Goal: Task Accomplishment & Management: Use online tool/utility

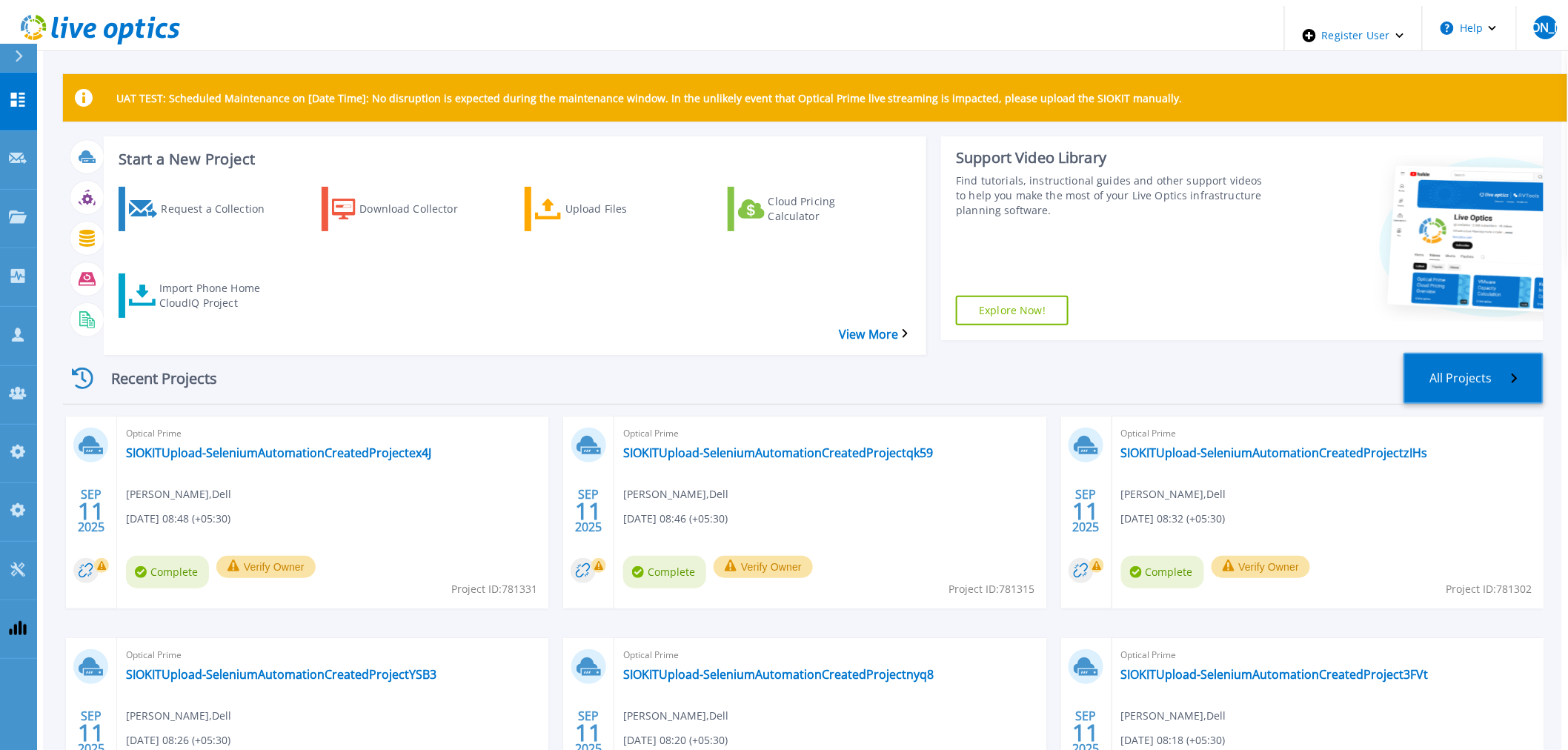
click at [1496, 358] on link "All Projects" at bounding box center [1474, 378] width 140 height 51
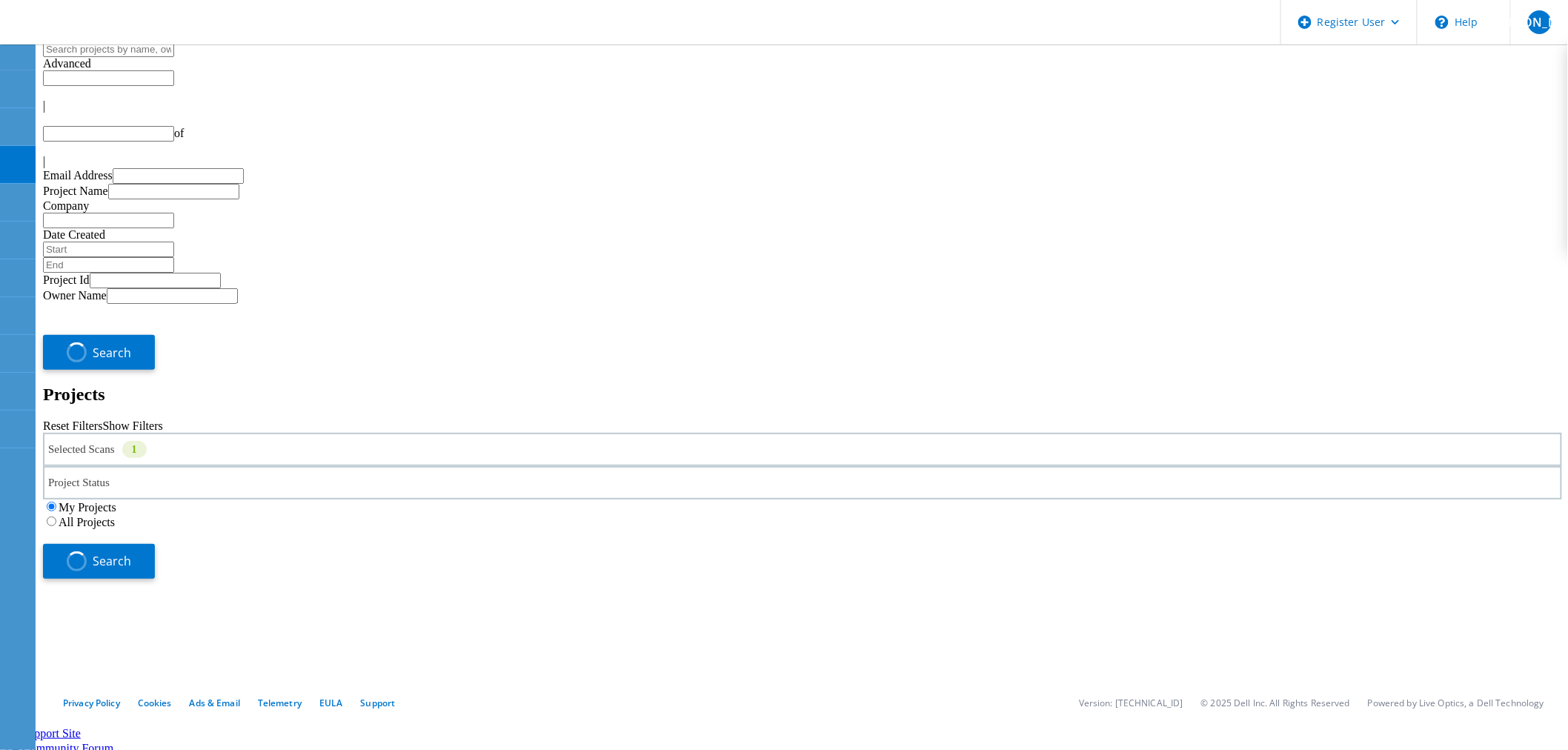
type input "1"
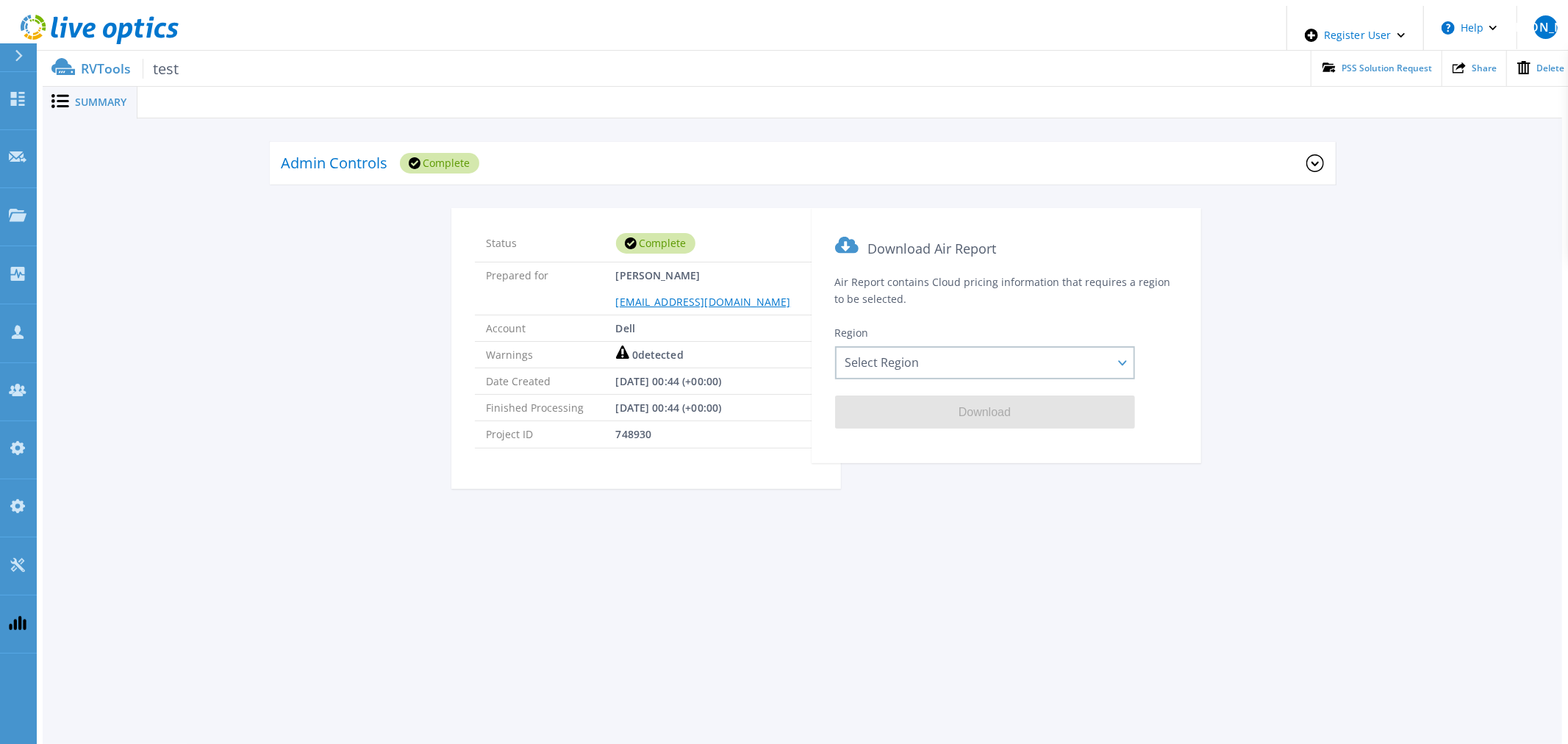
click at [544, 165] on div "Admin Controls Complete" at bounding box center [794, 164] width 1025 height 40
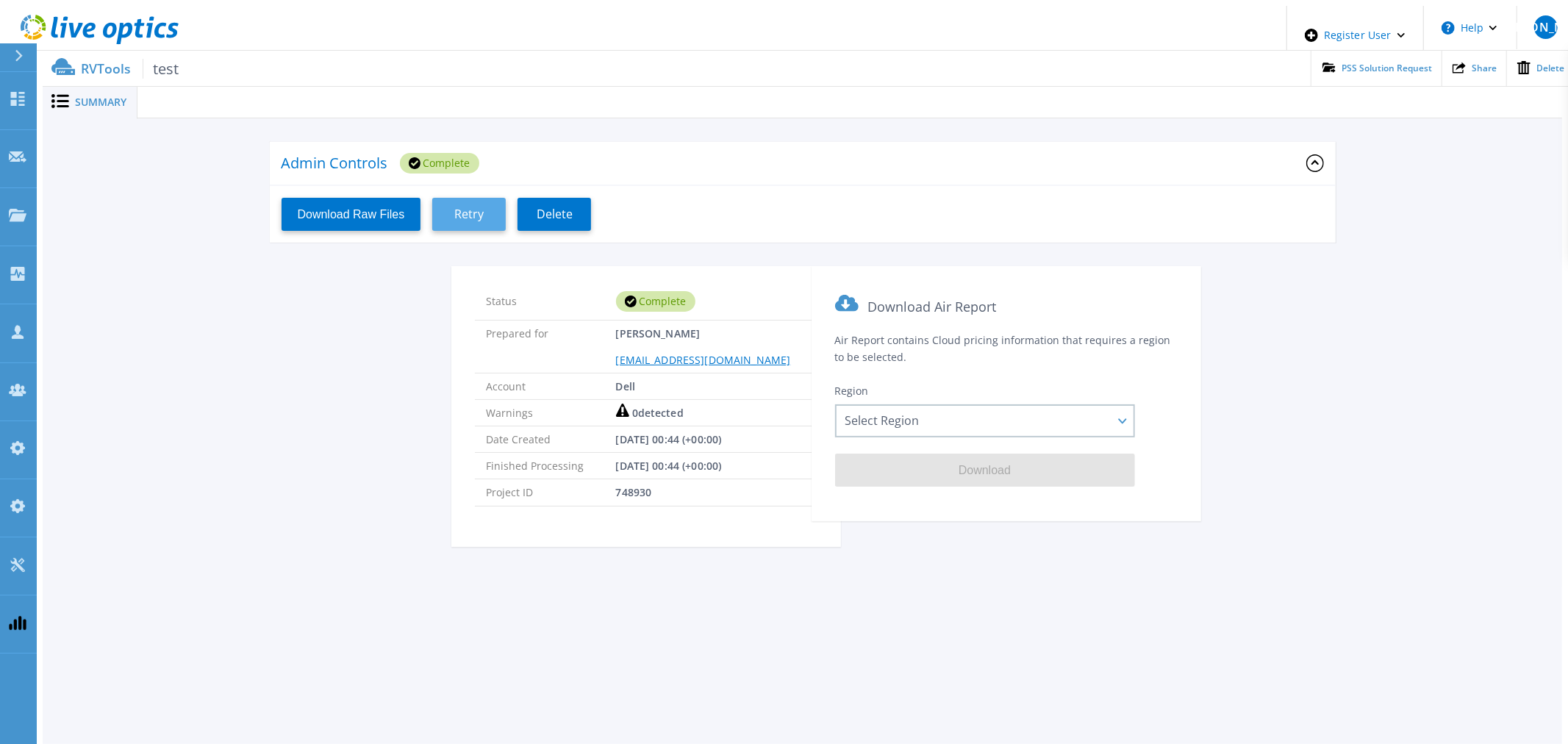
click at [461, 208] on span "Retry" at bounding box center [468, 214] width 29 height 14
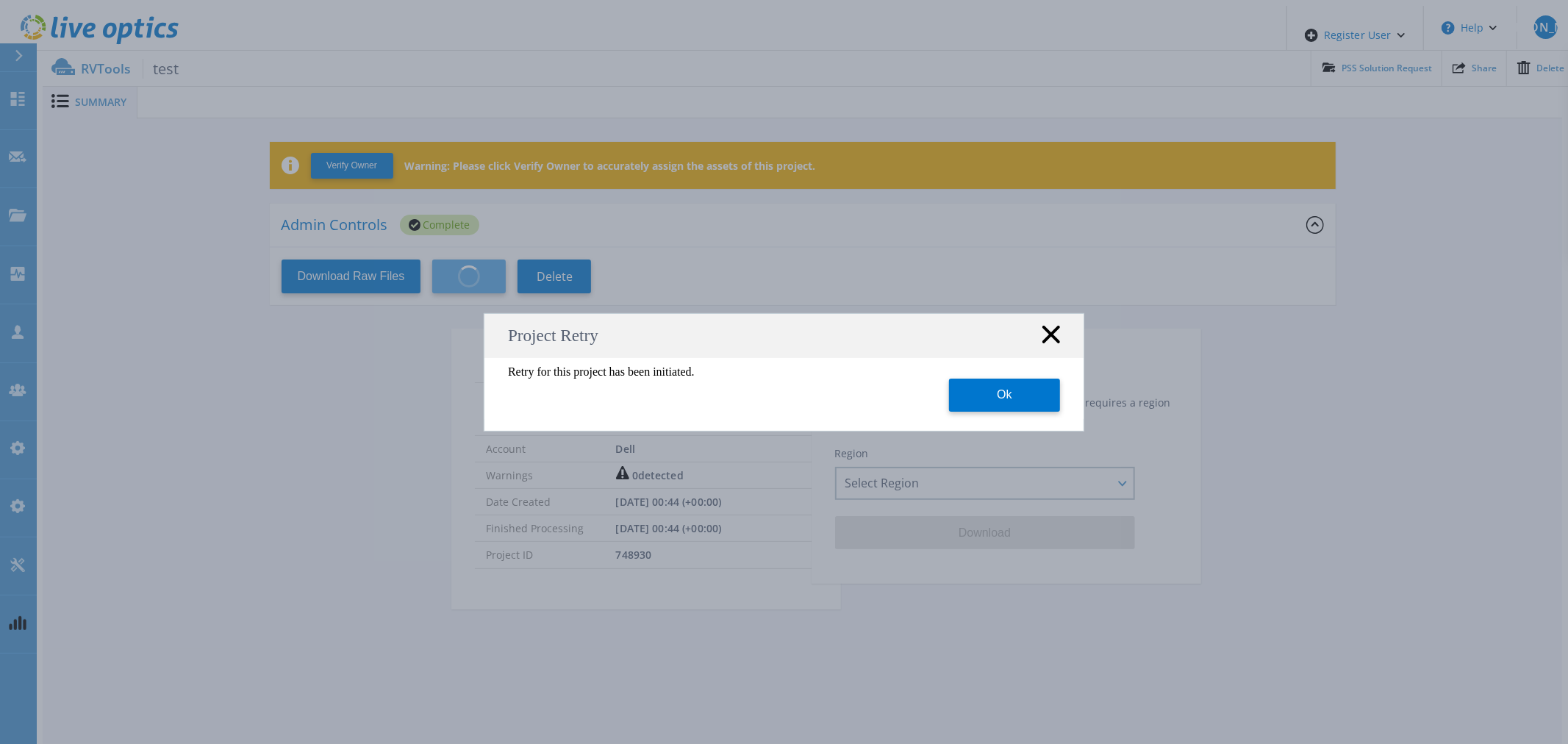
drag, startPoint x: 1031, startPoint y: 344, endPoint x: 1044, endPoint y: 336, distance: 15.3
click at [1034, 343] on div "Project Retry" at bounding box center [784, 336] width 599 height 44
click at [1045, 335] on icon at bounding box center [1050, 334] width 18 height 18
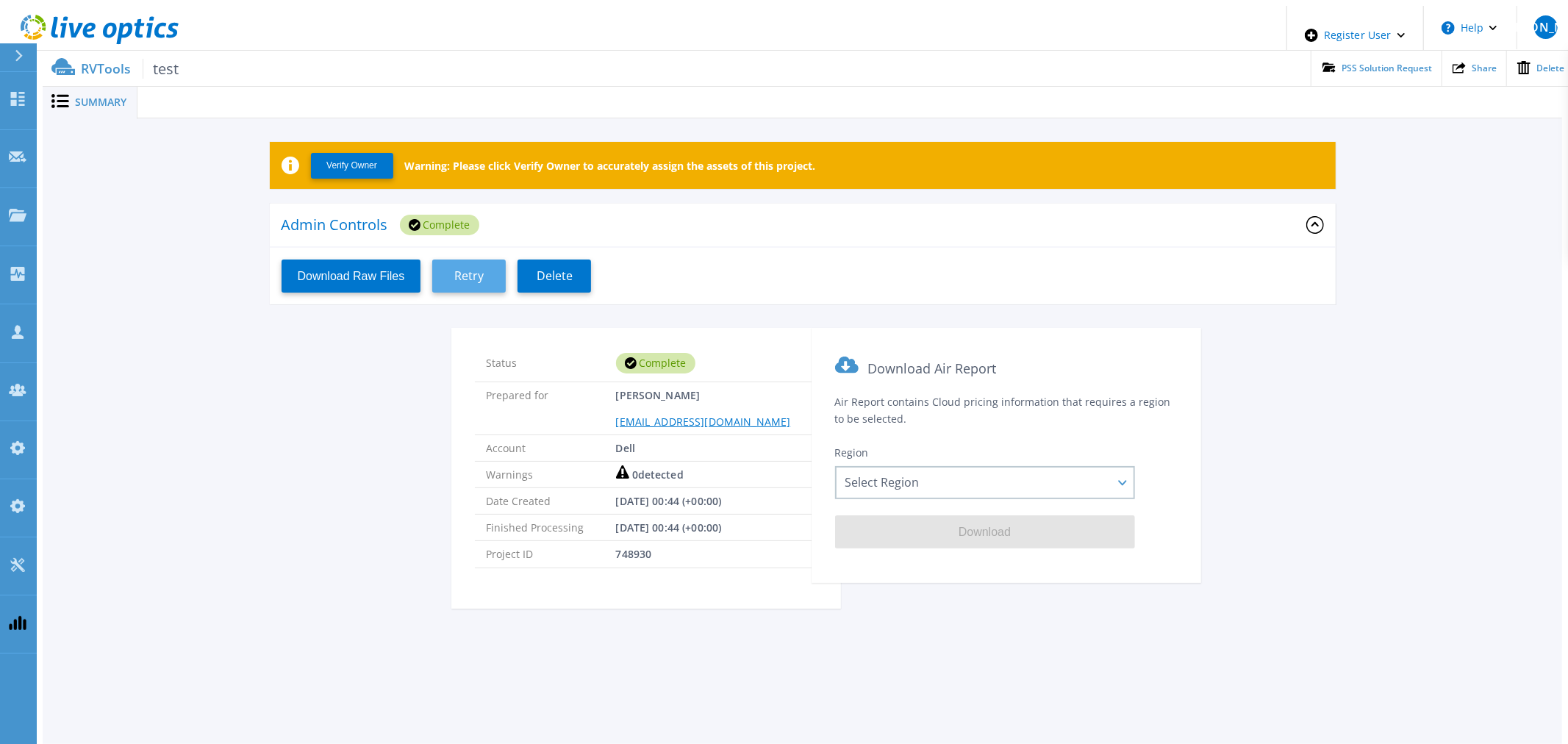
click at [466, 283] on button "Retry" at bounding box center [468, 276] width 73 height 33
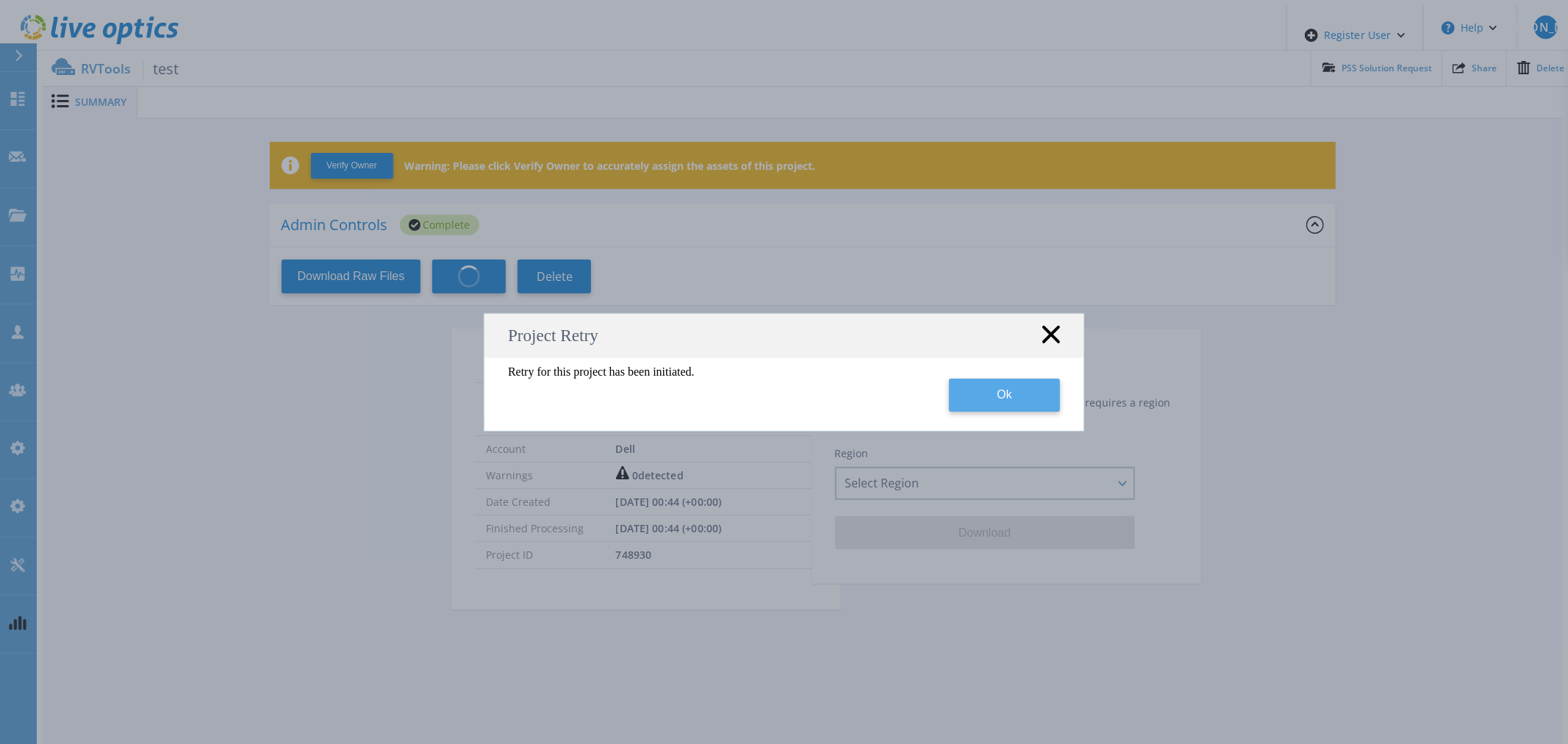
click at [977, 394] on button "Ok" at bounding box center [1004, 395] width 111 height 33
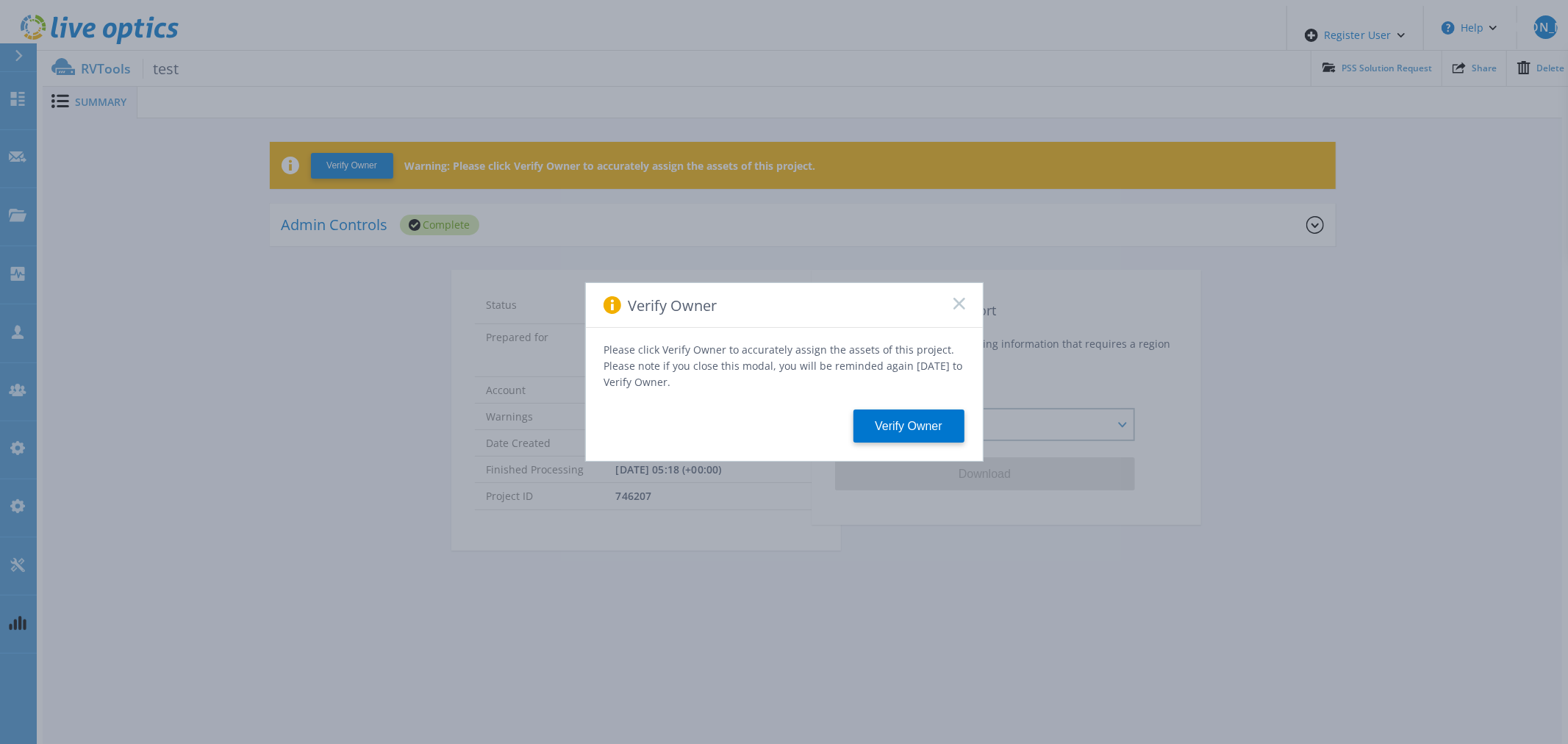
click at [958, 309] on icon at bounding box center [959, 303] width 11 height 11
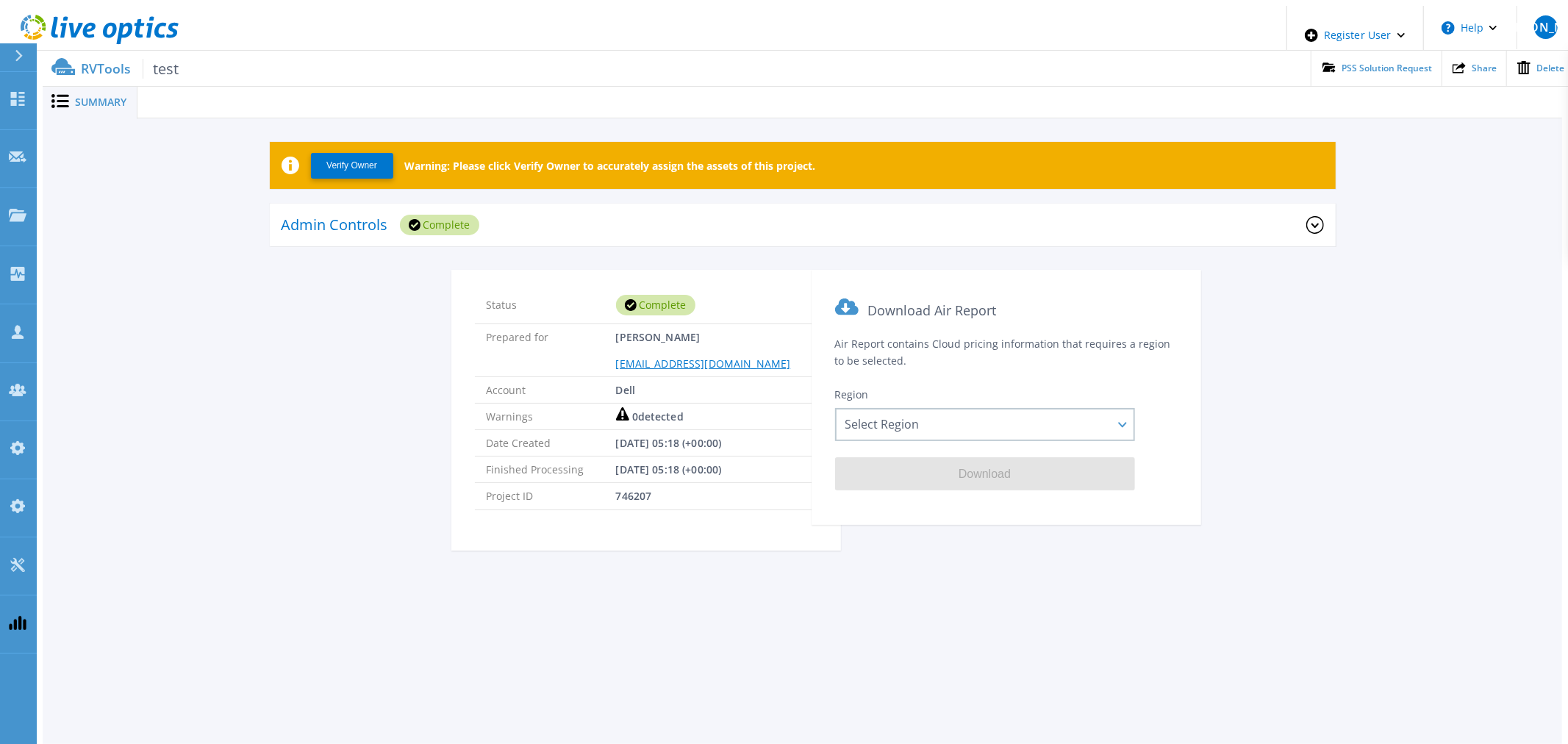
click at [701, 231] on div "Admin Controls Complete" at bounding box center [794, 225] width 1025 height 40
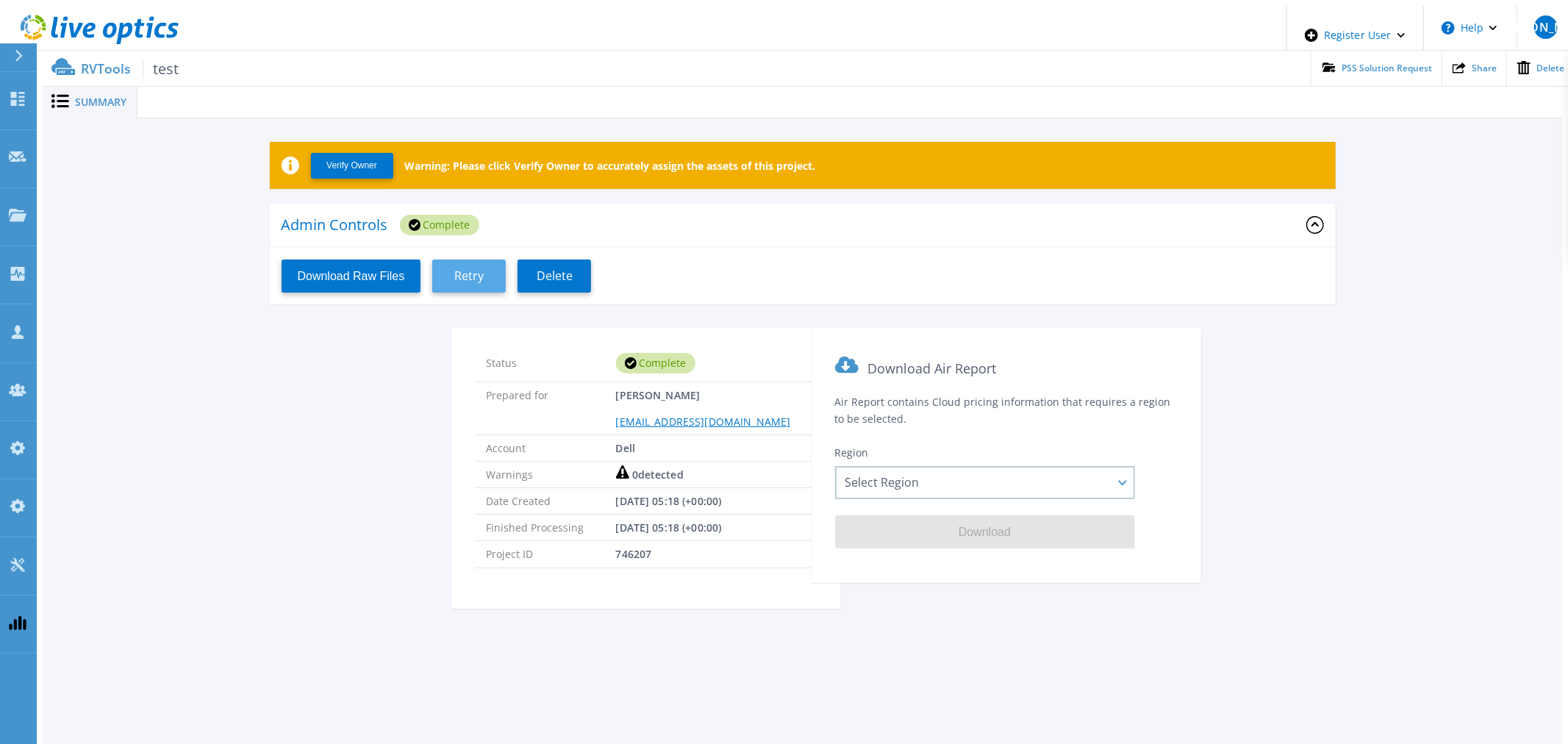
click at [475, 269] on span "Retry" at bounding box center [468, 276] width 29 height 14
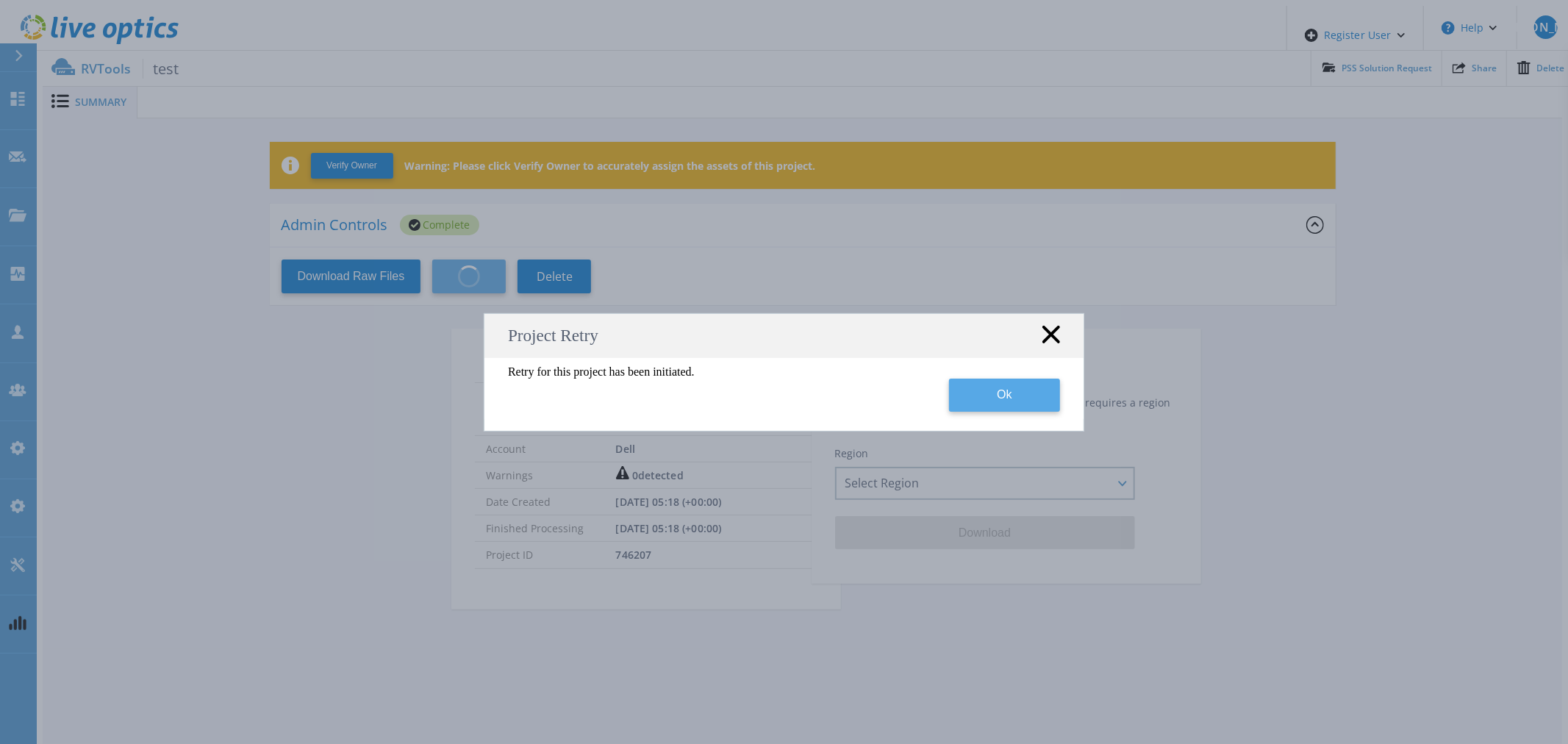
click at [1009, 406] on button "Ok" at bounding box center [1004, 395] width 111 height 33
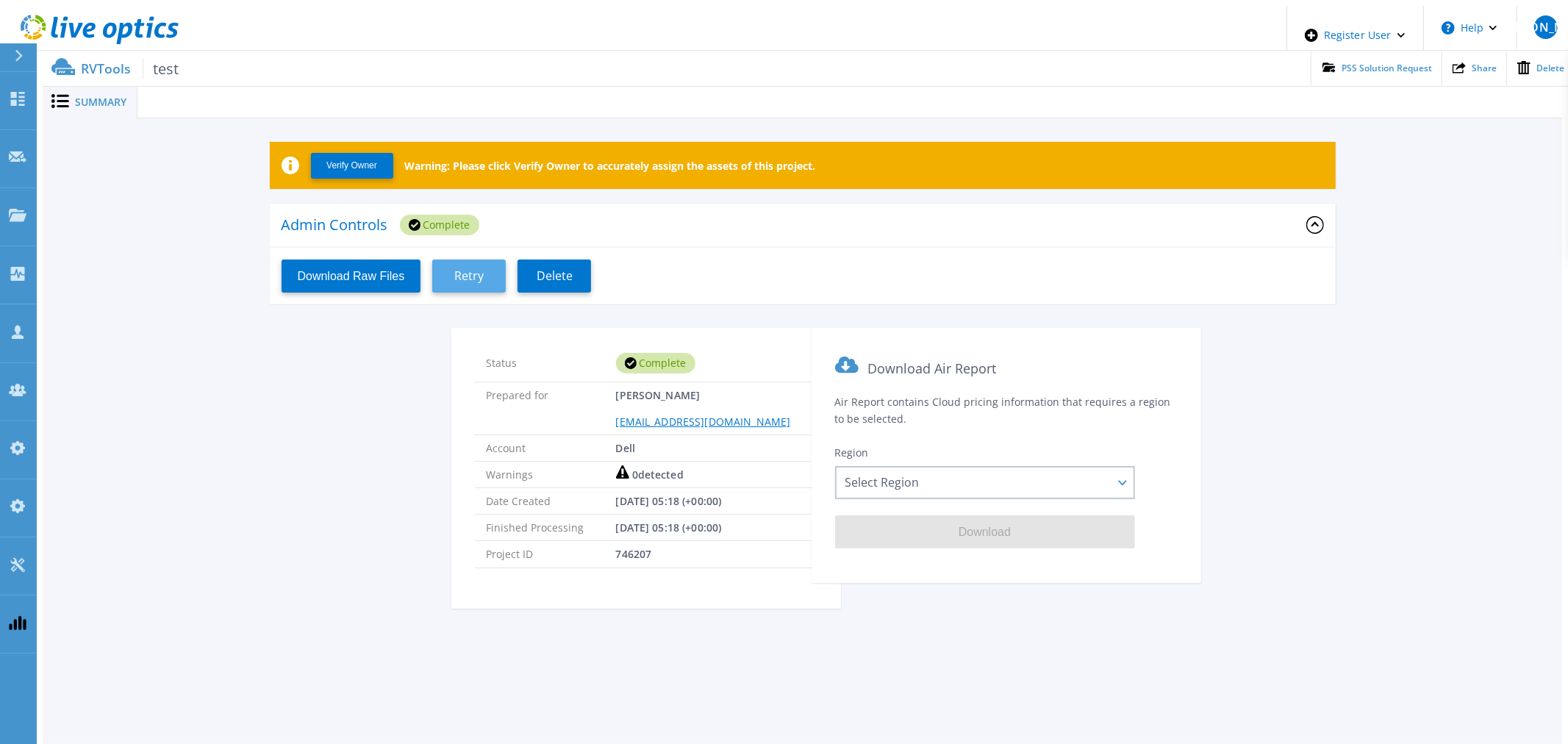
click at [458, 269] on span "Retry" at bounding box center [468, 276] width 29 height 14
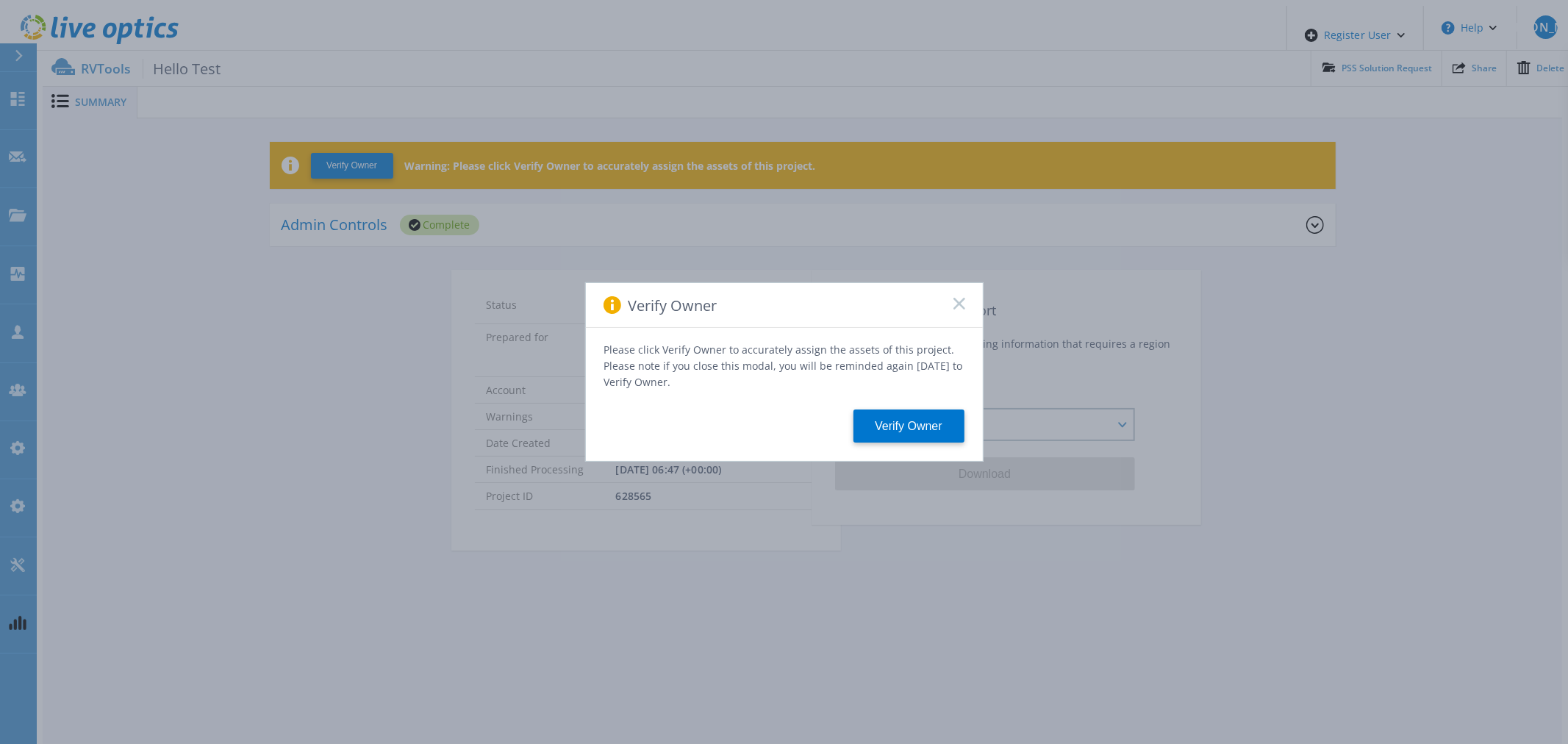
click at [959, 309] on icon at bounding box center [959, 303] width 11 height 11
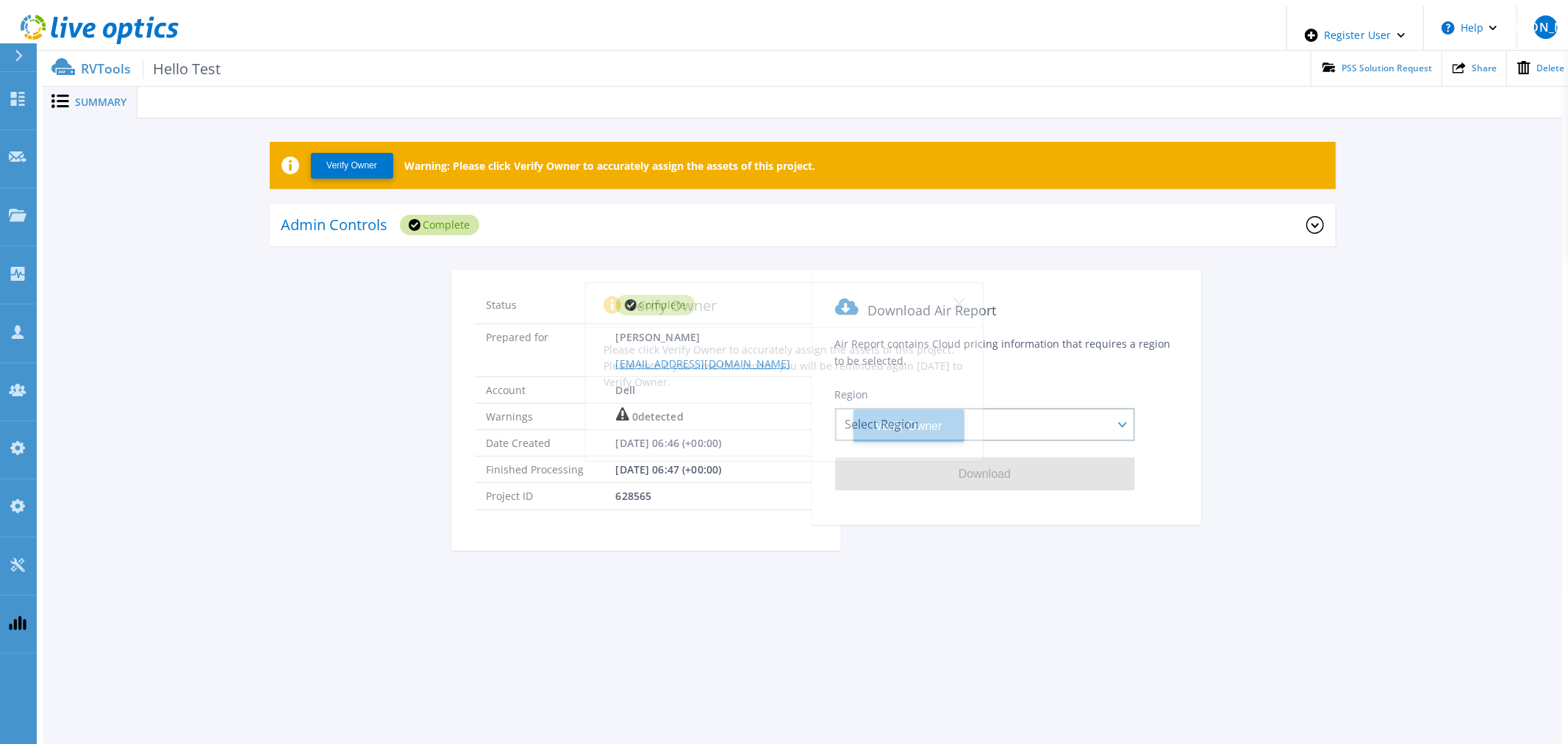
click at [650, 206] on div "Verify Owner Please click Verify Owner to accurately assign the assets of this …" at bounding box center [784, 372] width 1568 height 744
click at [574, 224] on div "Admin Controls Complete" at bounding box center [794, 225] width 1025 height 40
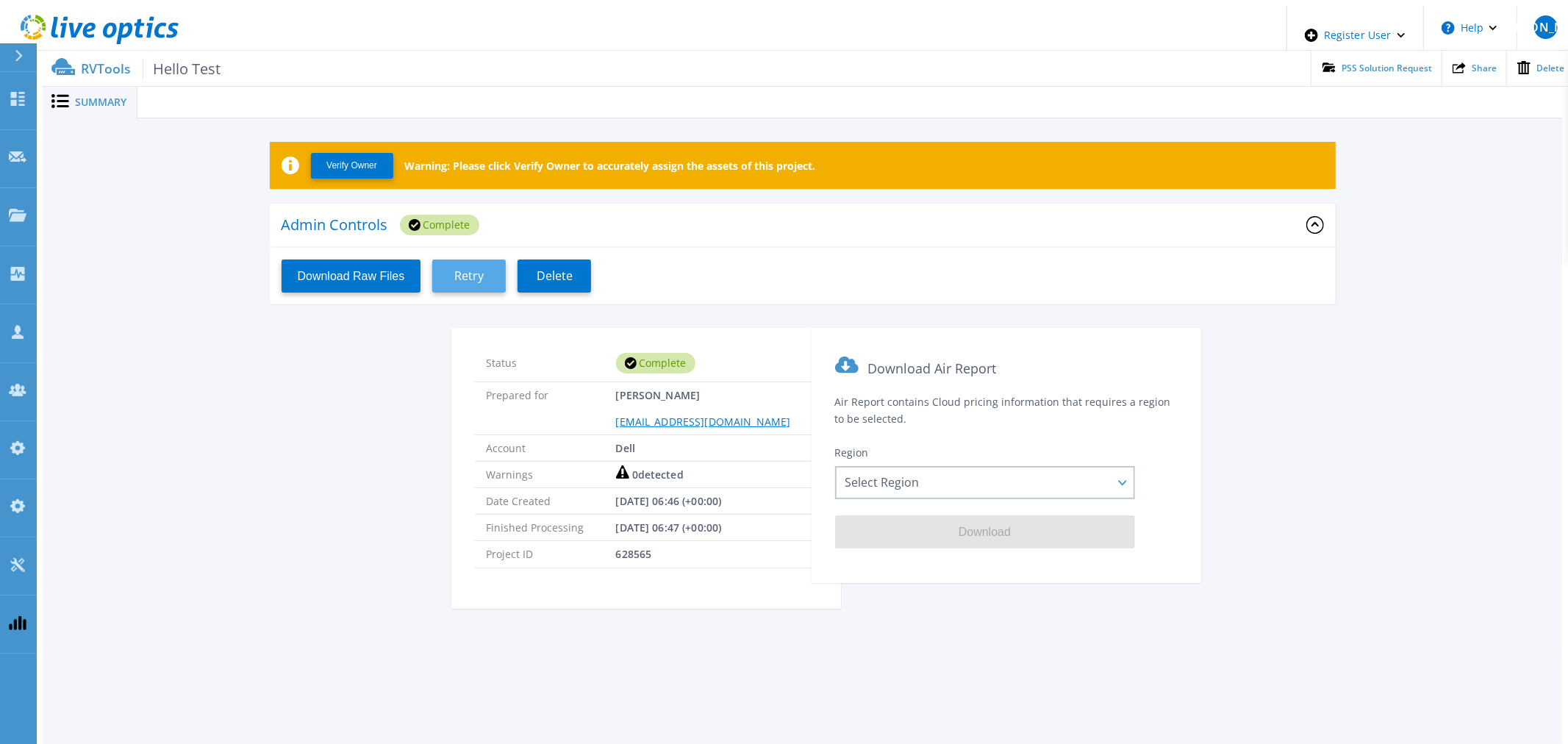
click at [468, 260] on button "Retry" at bounding box center [468, 276] width 73 height 33
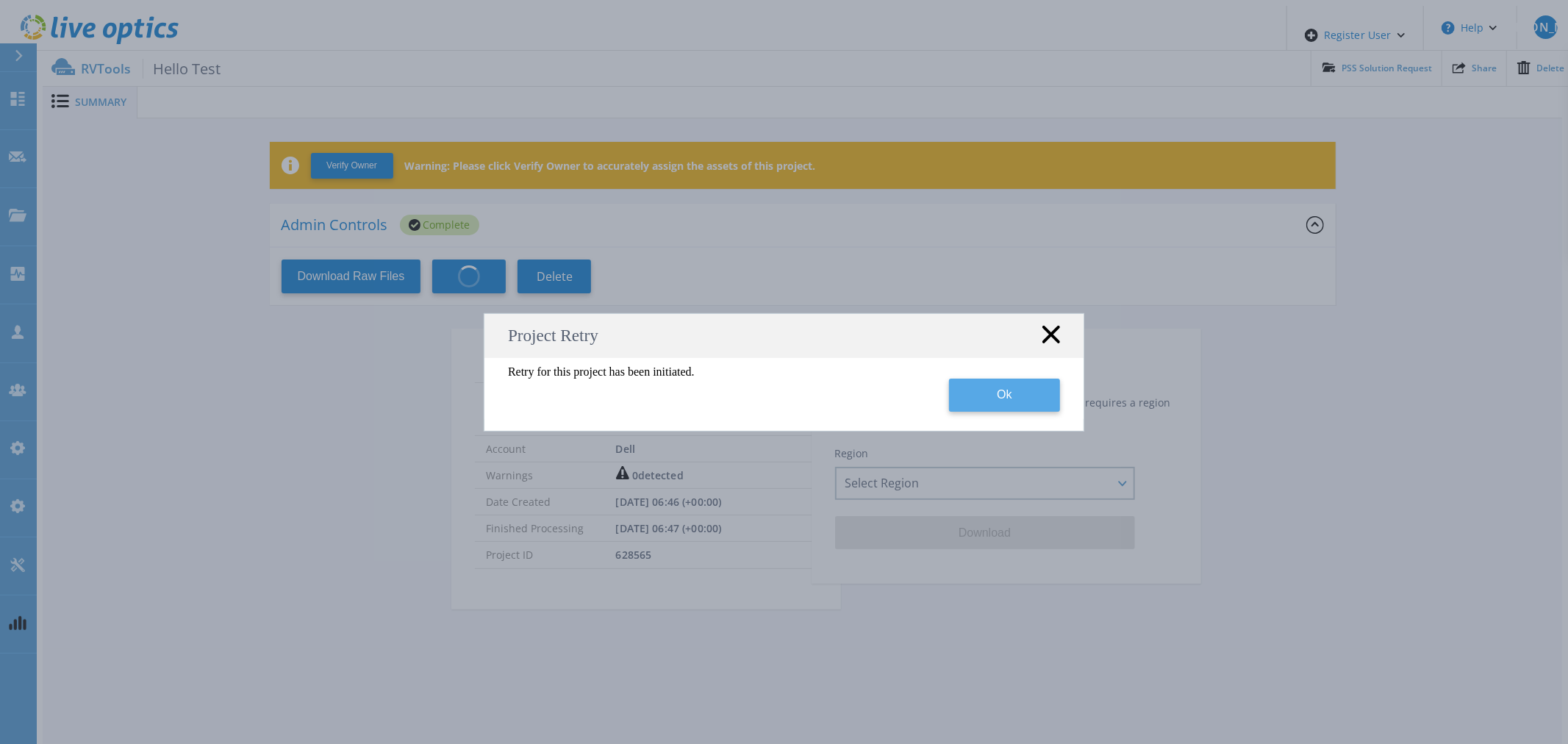
click at [1009, 402] on button "Ok" at bounding box center [1004, 395] width 111 height 33
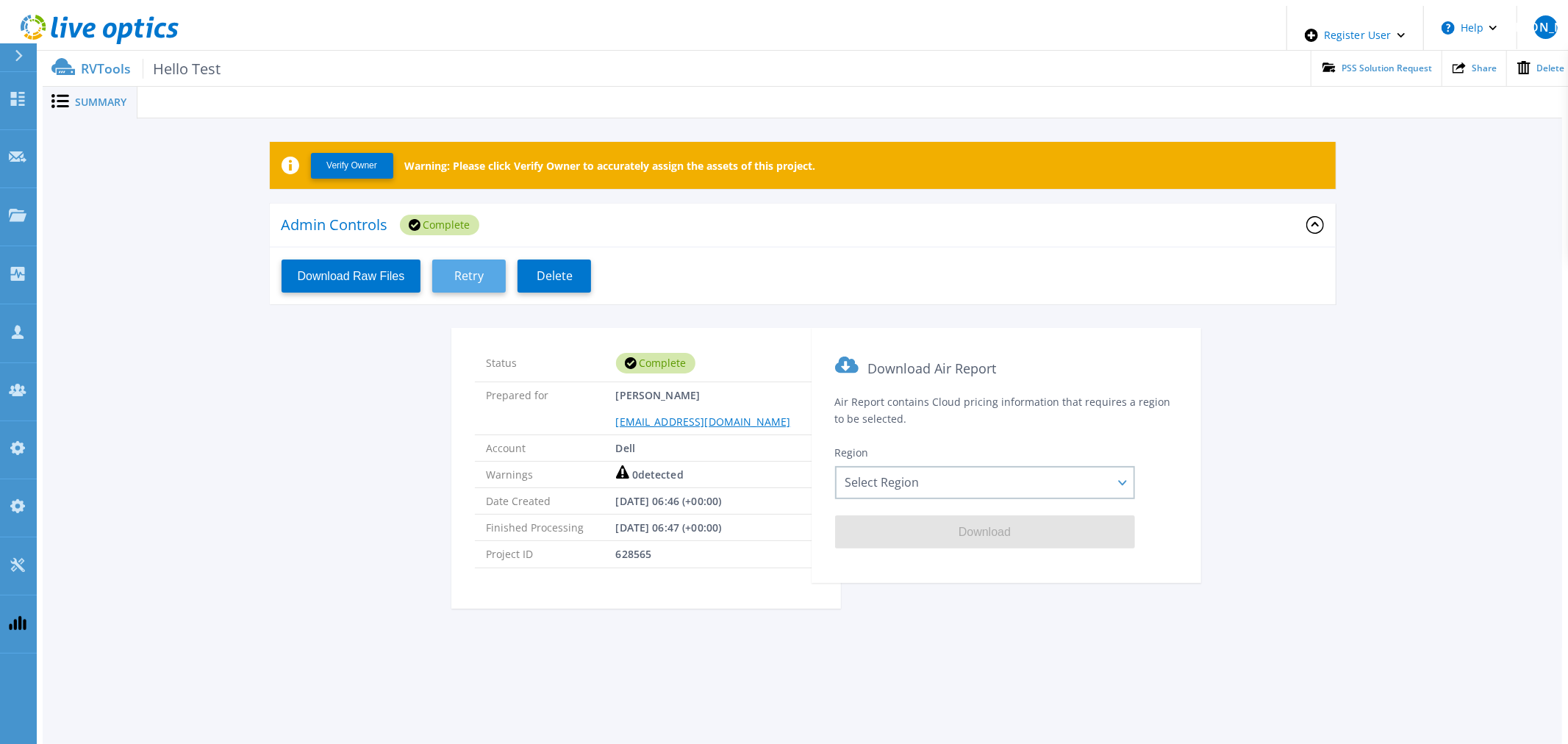
click at [475, 275] on span "Retry" at bounding box center [468, 276] width 29 height 14
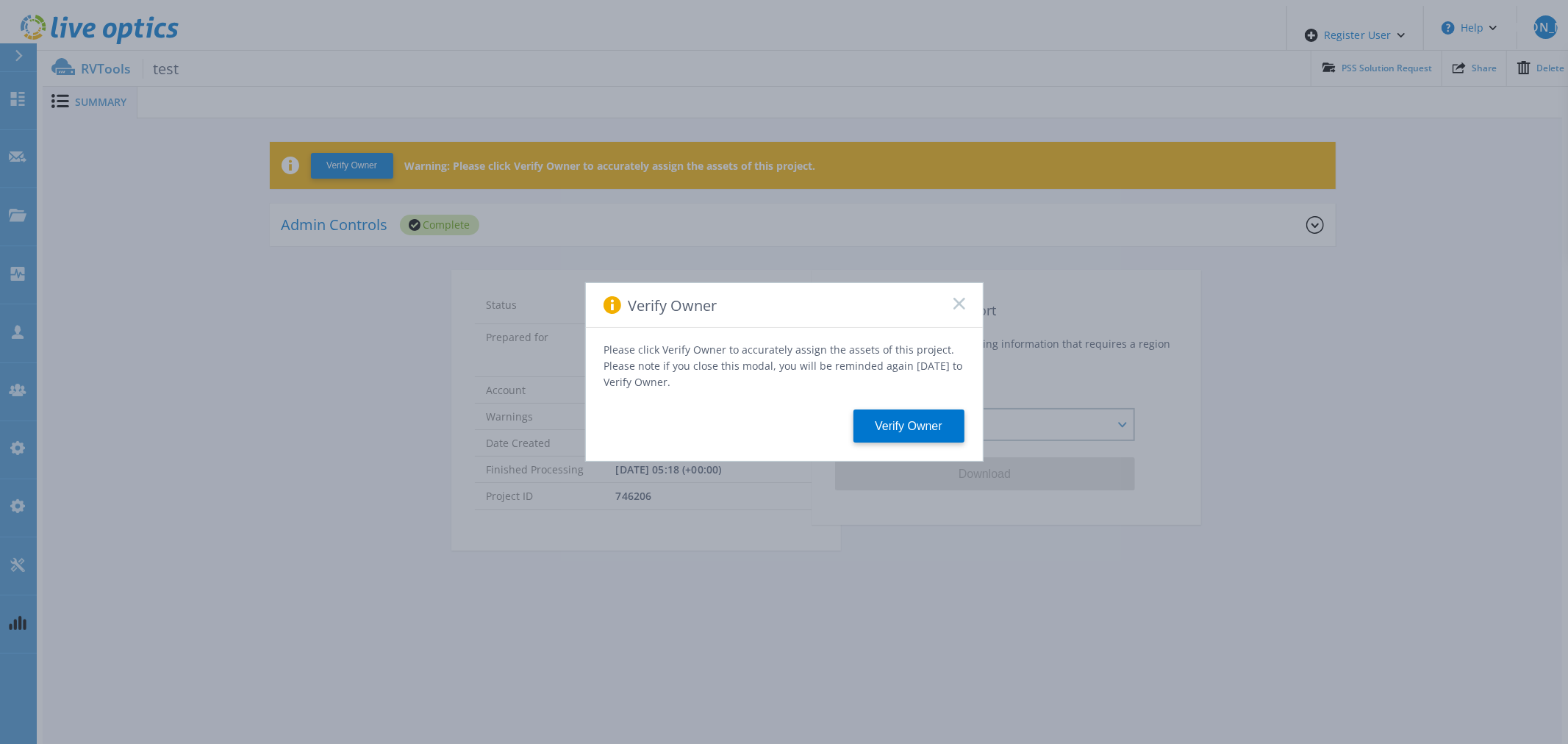
click at [963, 309] on icon at bounding box center [959, 303] width 11 height 11
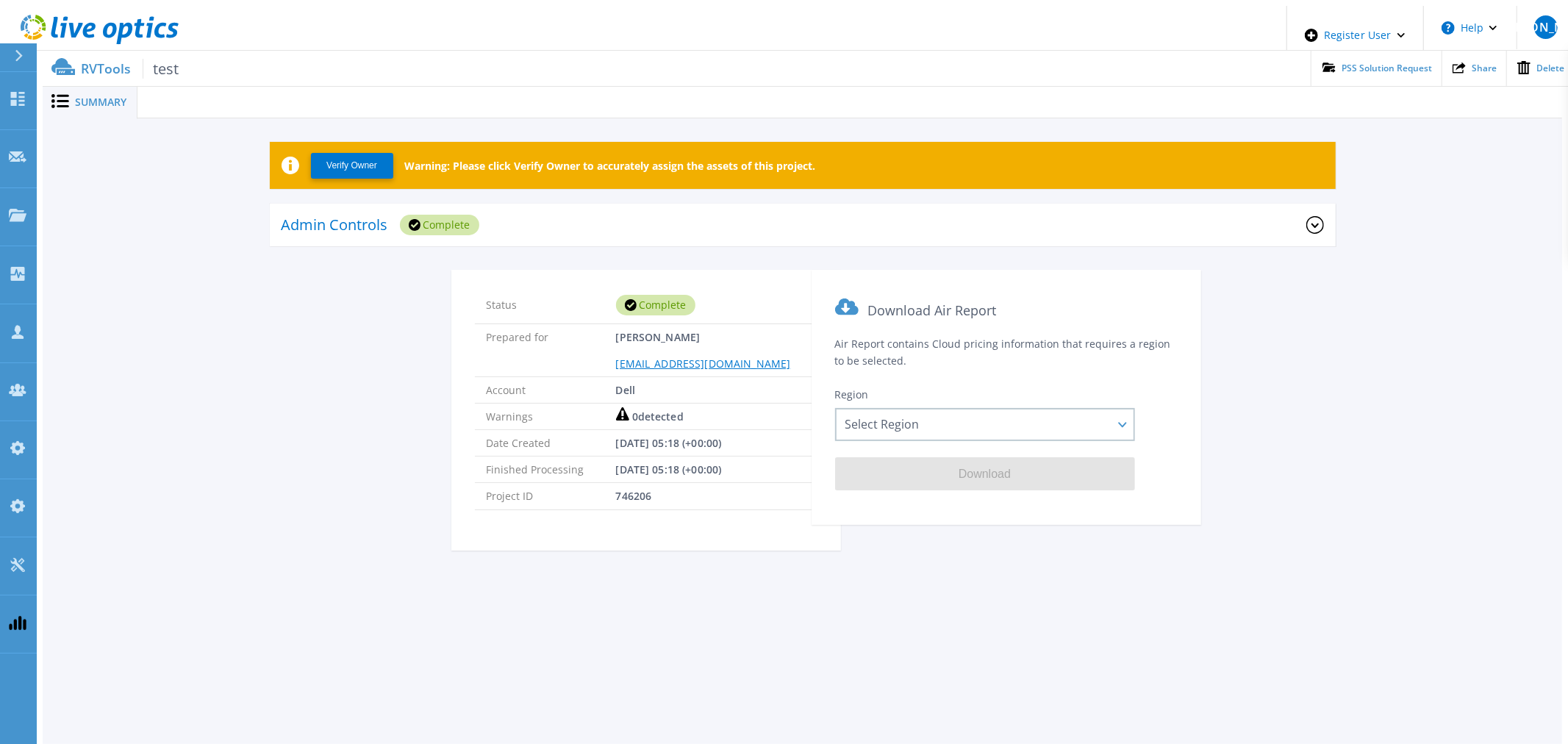
click at [765, 232] on div "Admin Controls Complete" at bounding box center [794, 225] width 1025 height 40
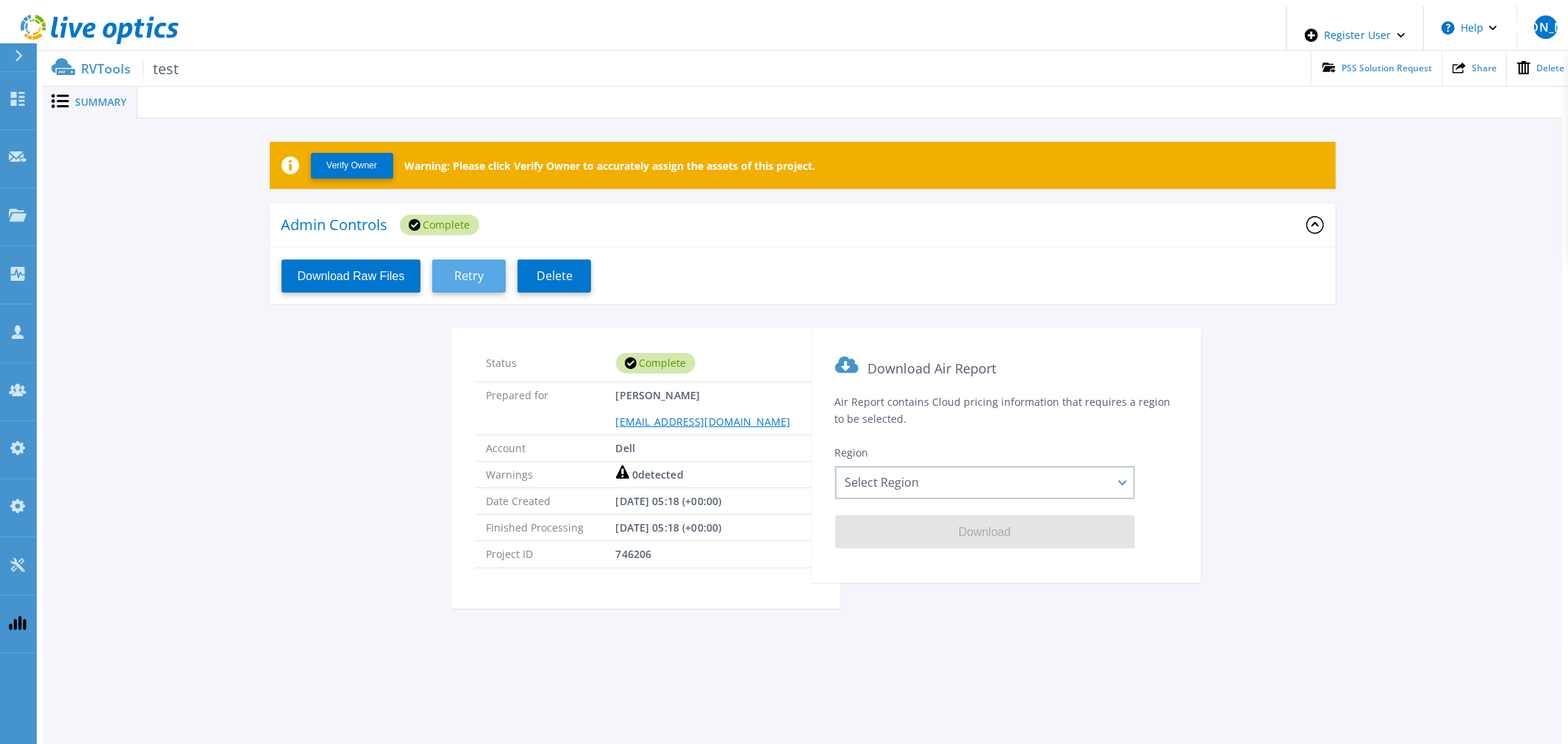
click at [459, 269] on span "Retry" at bounding box center [468, 276] width 29 height 14
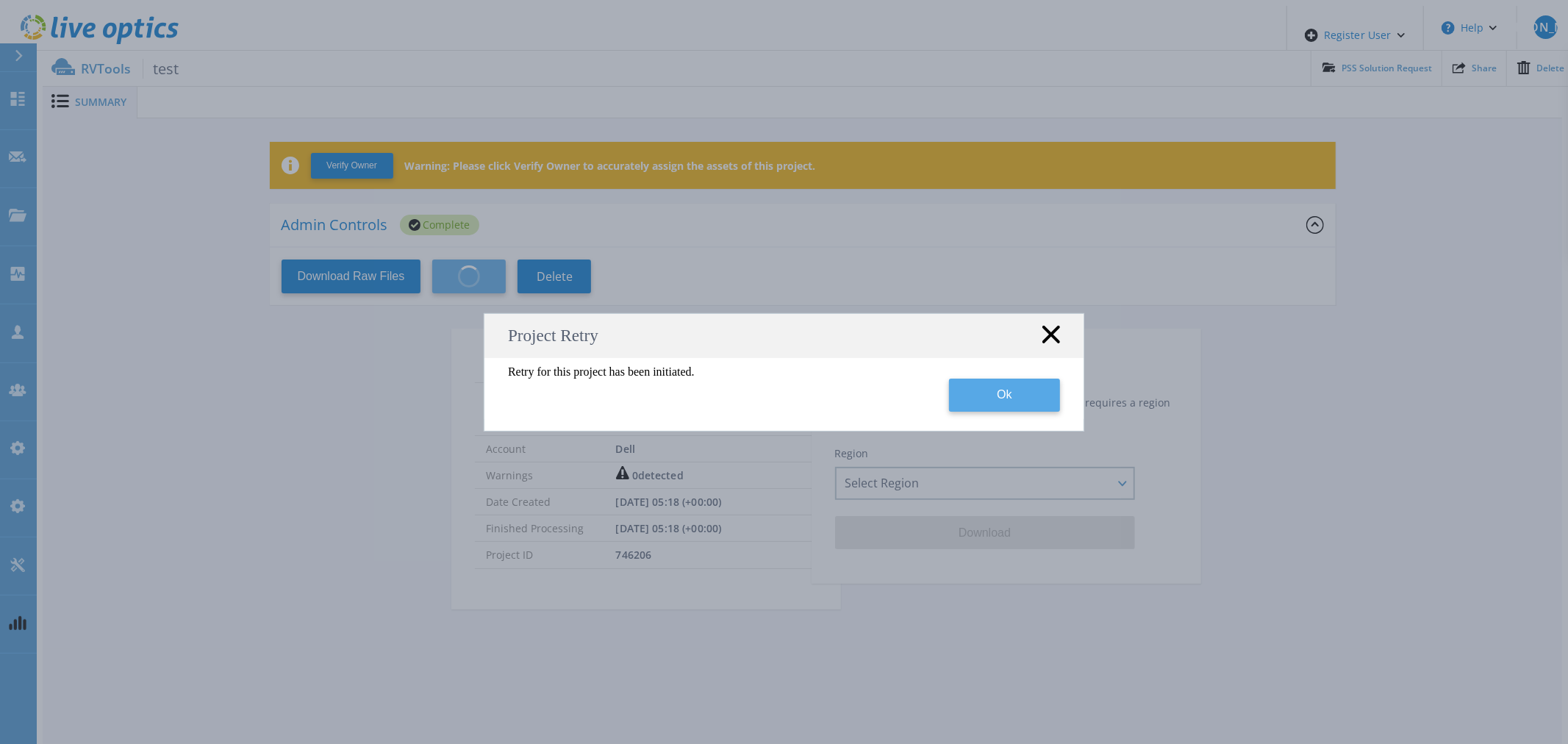
drag, startPoint x: 1039, startPoint y: 405, endPoint x: 887, endPoint y: 378, distance: 154.4
click at [1035, 405] on button "Ok" at bounding box center [1004, 395] width 111 height 33
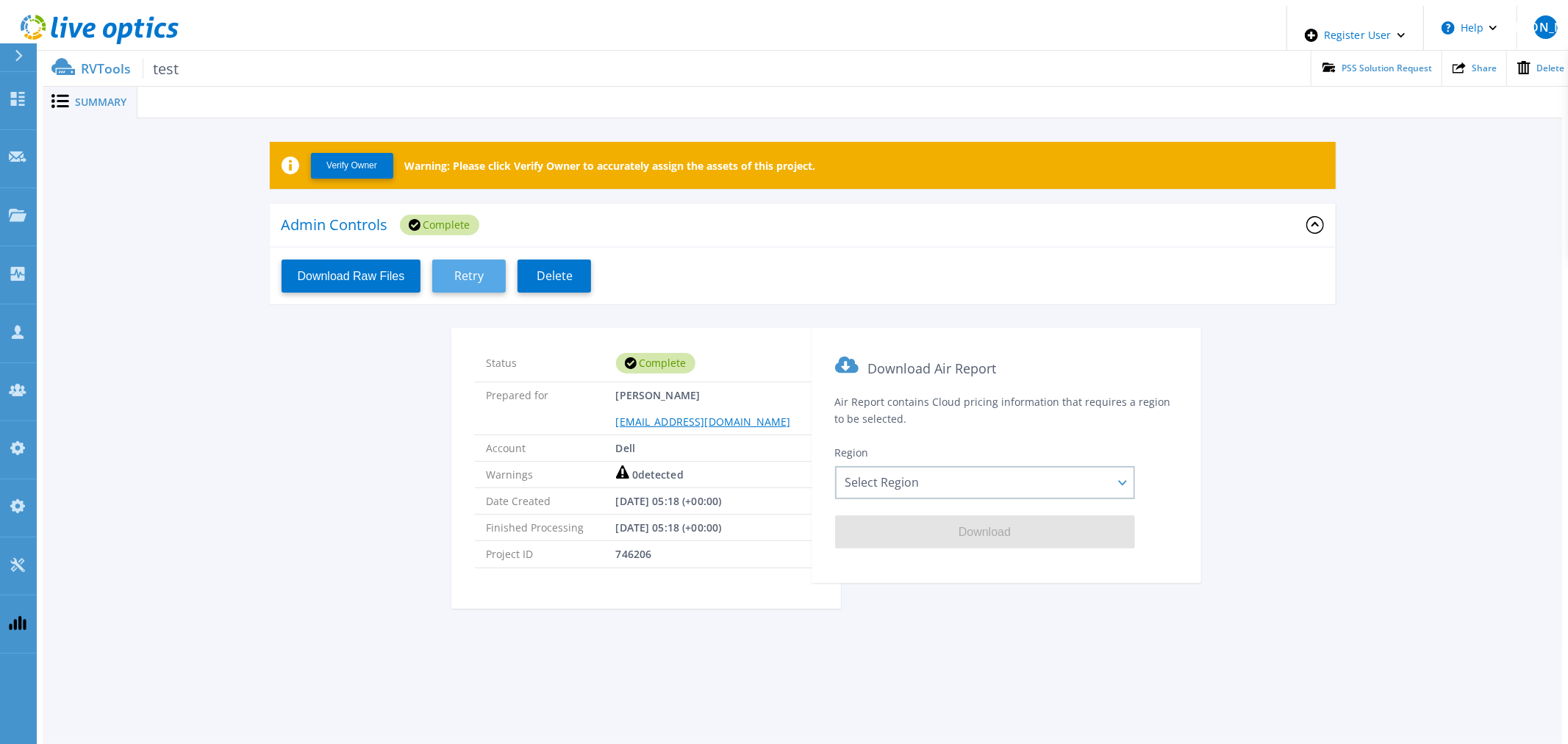
click at [441, 274] on button "Retry" at bounding box center [468, 276] width 73 height 33
